Goal: Information Seeking & Learning: Check status

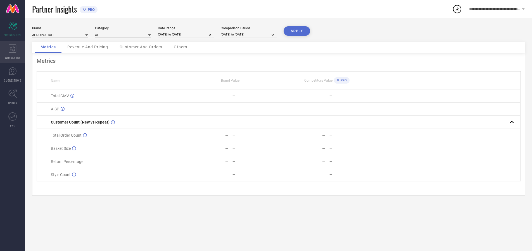
click at [13, 52] on icon at bounding box center [13, 48] width 8 height 8
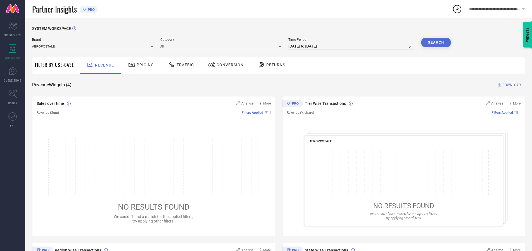
click at [228, 65] on span "Conversion" at bounding box center [230, 65] width 27 height 4
type input "ARROW"
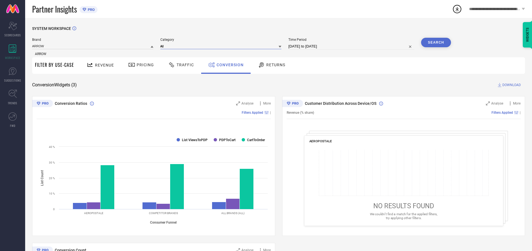
type input "All"
click at [352, 46] on input "[DATE] to [DATE]" at bounding box center [351, 46] width 126 height 7
type input "[DATE] to [DATE]"
click at [436, 42] on button "Search" at bounding box center [436, 43] width 30 height 10
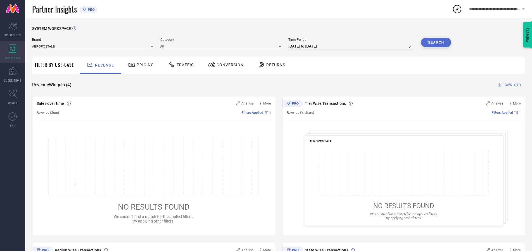
click at [13, 52] on icon at bounding box center [13, 48] width 8 height 8
click at [228, 65] on span "Conversion" at bounding box center [230, 65] width 27 height 4
type input "FLYING MACHINE"
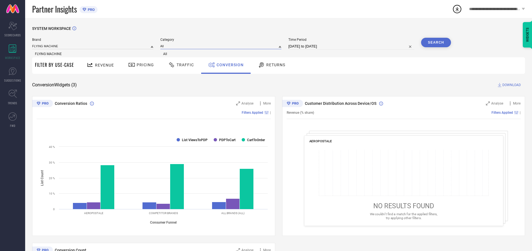
type input "All"
click at [165, 54] on span "All" at bounding box center [165, 54] width 4 height 4
click at [436, 42] on button "Search" at bounding box center [436, 43] width 30 height 10
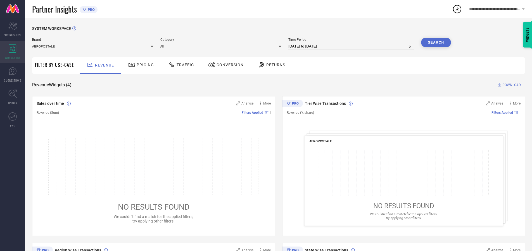
click at [13, 52] on icon at bounding box center [13, 48] width 8 height 8
click at [228, 65] on span "Conversion" at bounding box center [230, 65] width 27 height 4
type input "ARROW NEW YORK"
